Goal: Check status: Check status

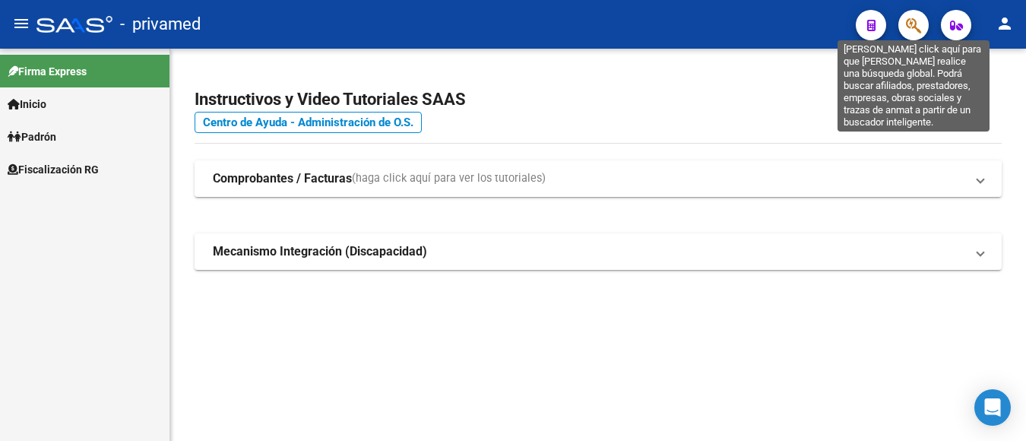
click at [907, 25] on icon "button" at bounding box center [913, 25] width 15 height 17
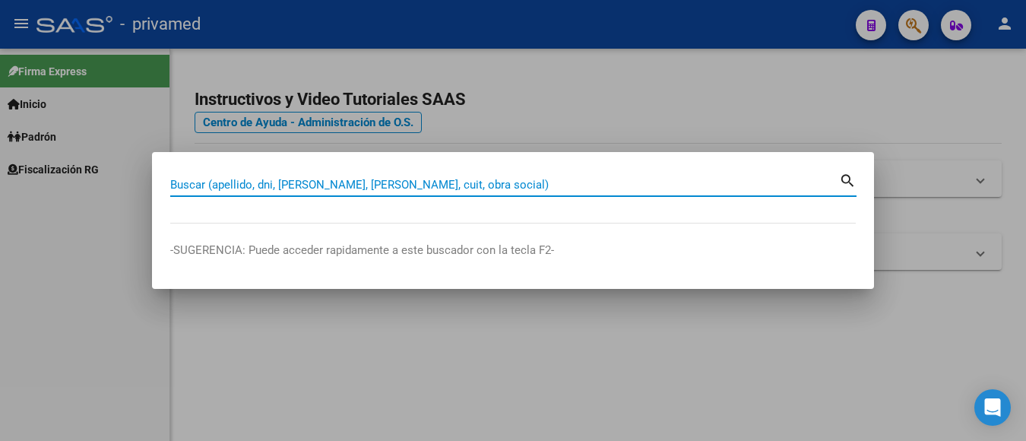
paste input "27239678632"
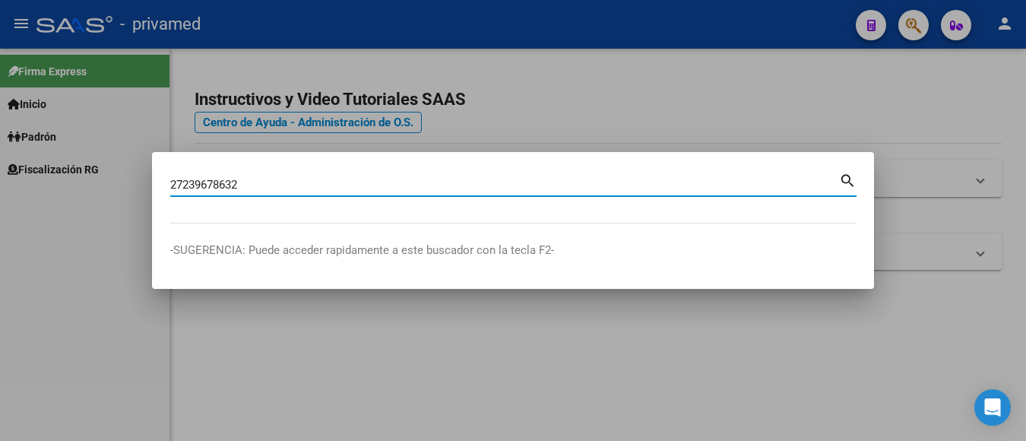
type input "27239678632"
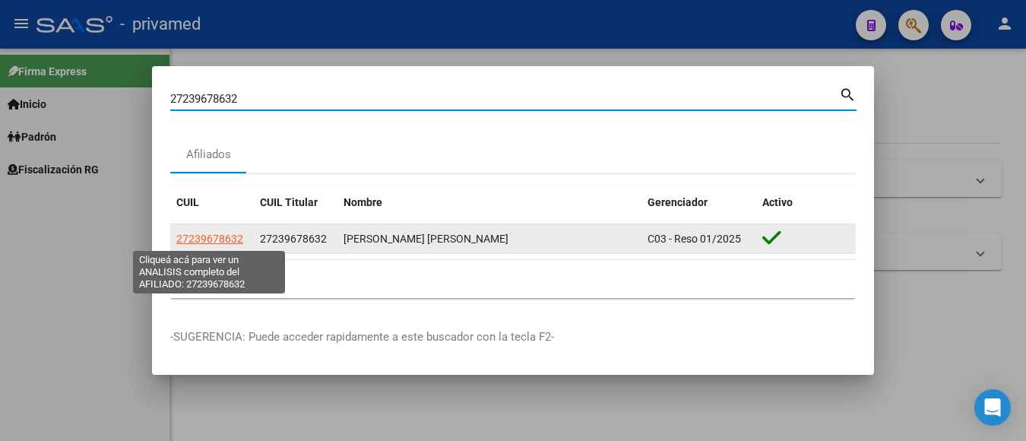
click at [227, 242] on span "27239678632" at bounding box center [209, 238] width 67 height 12
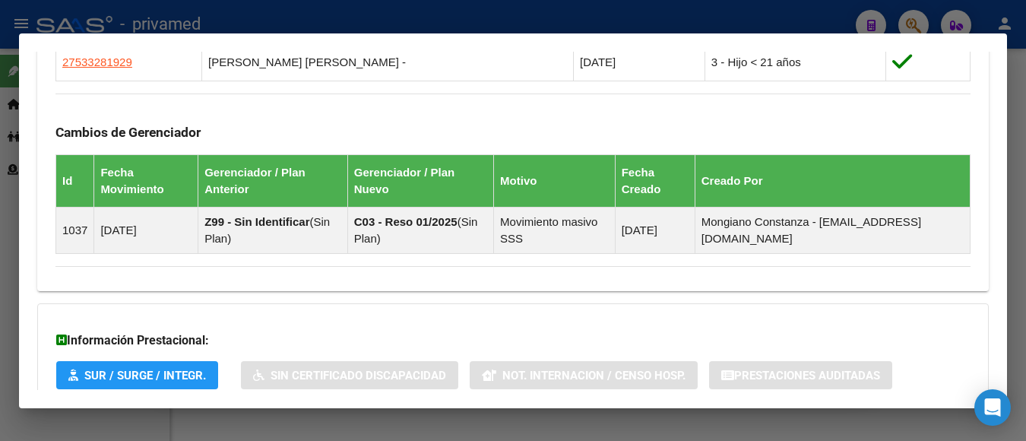
scroll to position [1007, 0]
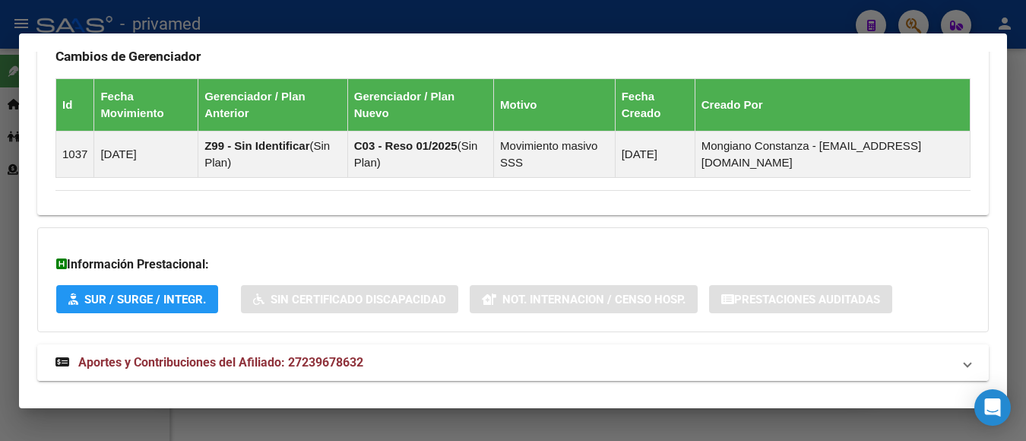
click at [290, 358] on span "Aportes y Contribuciones del Afiliado: 27239678632" at bounding box center [220, 362] width 285 height 14
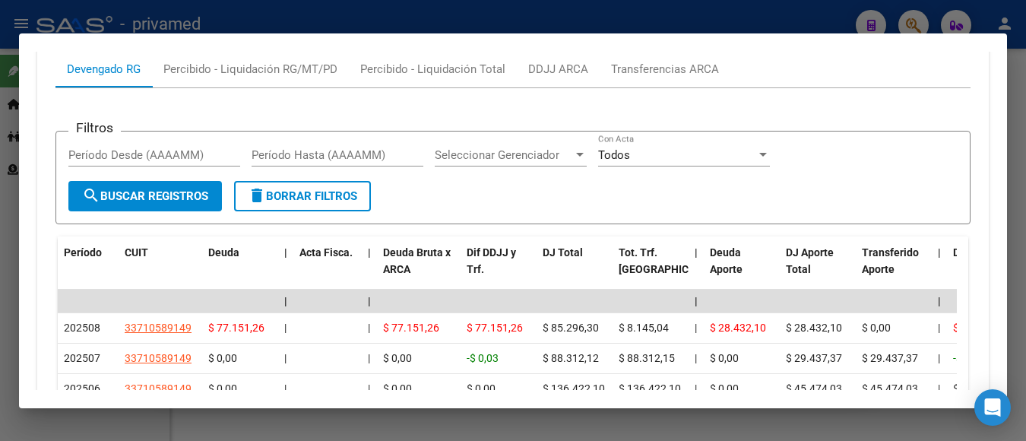
scroll to position [1501, 0]
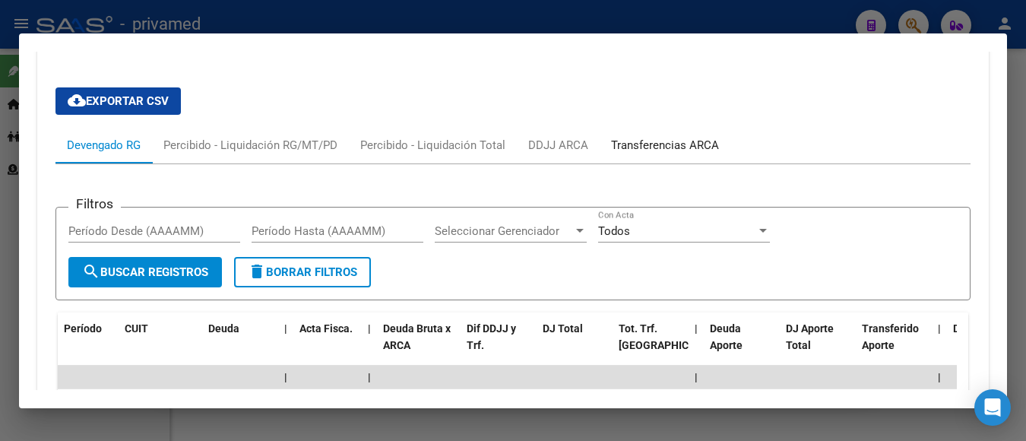
click at [634, 146] on div "Transferencias ARCA" at bounding box center [665, 145] width 108 height 17
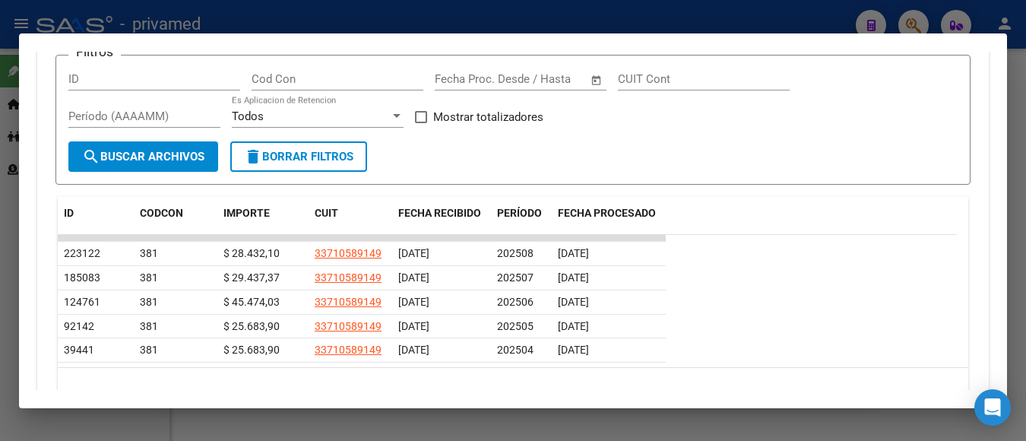
scroll to position [1425, 0]
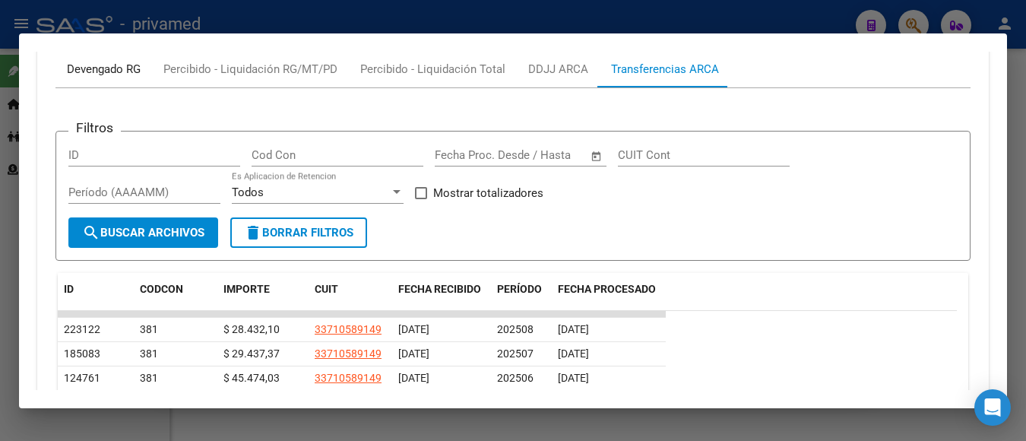
click at [124, 68] on div "Devengado RG" at bounding box center [104, 69] width 74 height 17
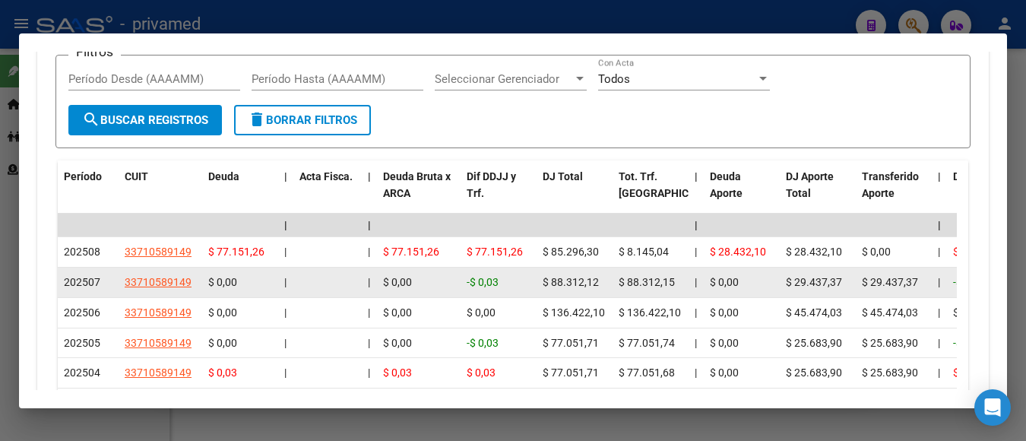
scroll to position [1577, 0]
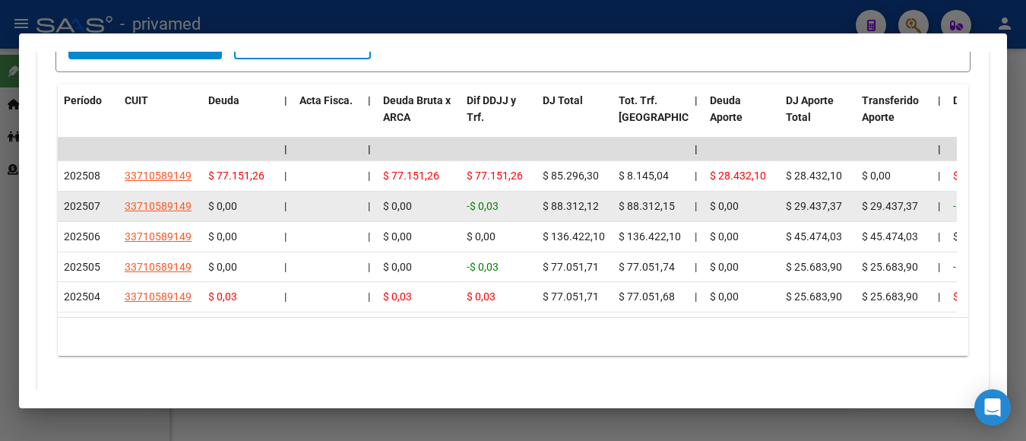
drag, startPoint x: 601, startPoint y: 207, endPoint x: 541, endPoint y: 201, distance: 60.3
click at [541, 201] on datatable-body-cell "$ 88.312,12" at bounding box center [574, 206] width 76 height 30
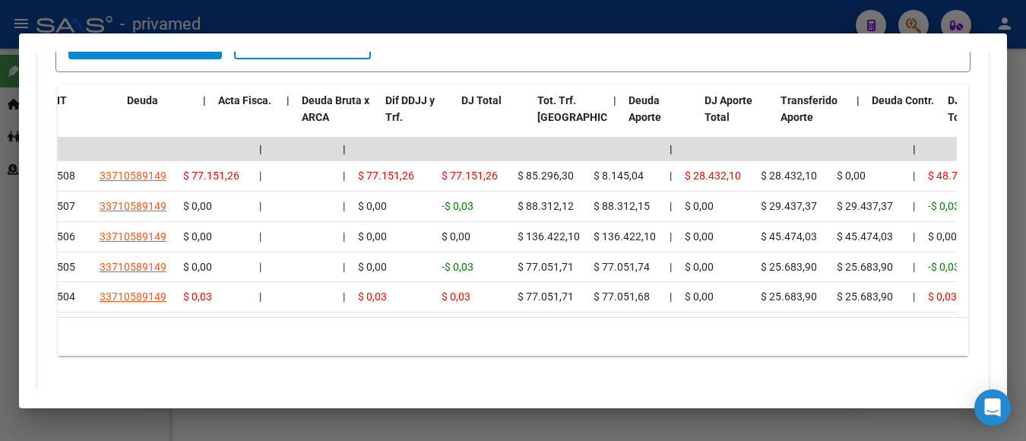
scroll to position [0, 0]
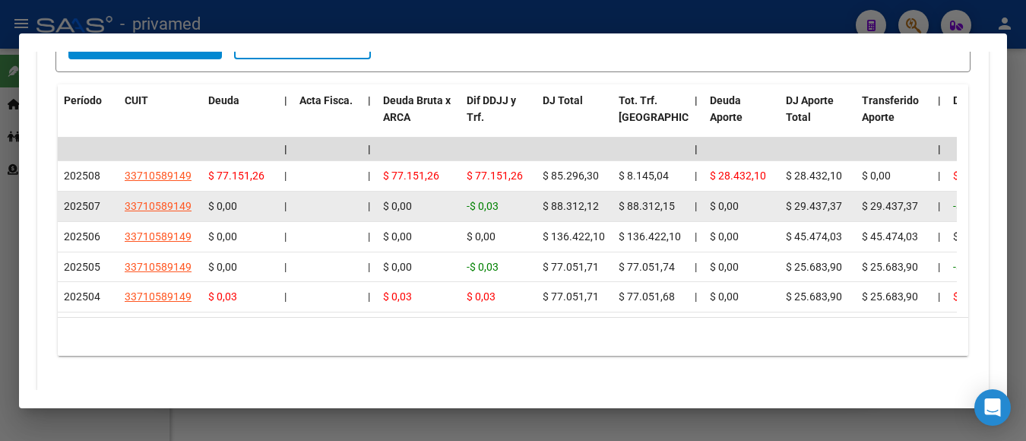
copy span "$ 88.312,12"
